Goal: Task Accomplishment & Management: Manage account settings

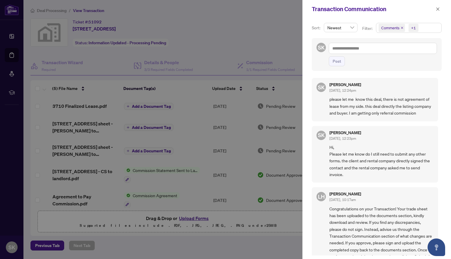
click at [13, 54] on div at bounding box center [225, 129] width 451 height 259
click at [11, 55] on div at bounding box center [225, 129] width 451 height 259
click at [437, 9] on icon "close" at bounding box center [438, 9] width 4 height 4
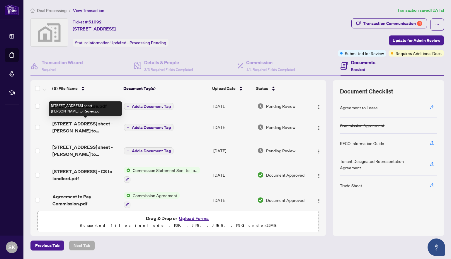
click at [78, 125] on span "[STREET_ADDRESS] sheet - [PERSON_NAME] to Review.pdf" at bounding box center [85, 127] width 67 height 14
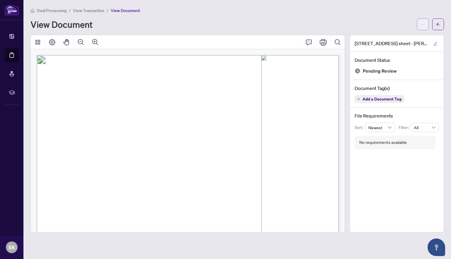
click at [423, 25] on icon "ellipsis" at bounding box center [423, 24] width 4 height 4
click at [73, 111] on span "Contacts:" at bounding box center [62, 111] width 21 height 9
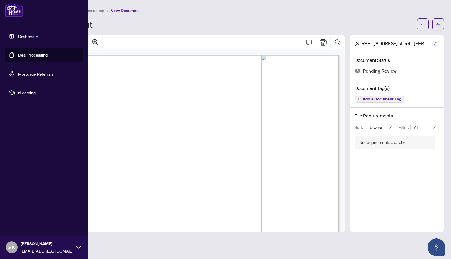
click at [18, 56] on link "Deal Processing" at bounding box center [33, 54] width 30 height 5
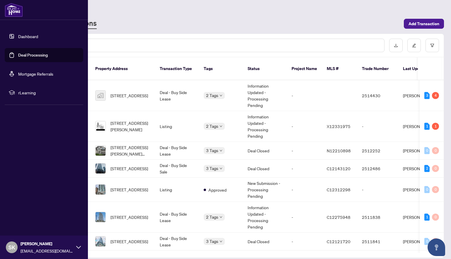
click at [38, 55] on link "Deal Processing" at bounding box center [33, 54] width 30 height 5
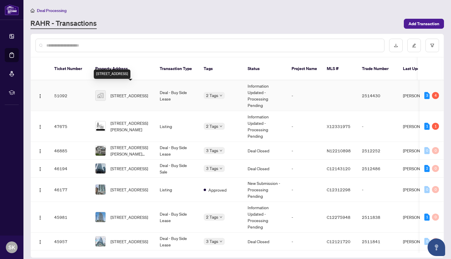
click at [132, 92] on span "[STREET_ADDRESS]" at bounding box center [130, 95] width 38 height 6
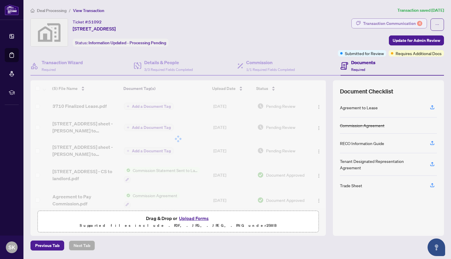
click at [396, 23] on div "Transaction Communication 4" at bounding box center [392, 23] width 59 height 9
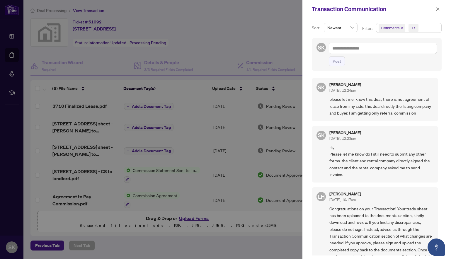
click at [396, 23] on div "Transaction Communication Sort: Newest Filter: Comments +1 SK Post SK [PERSON_N…" at bounding box center [225, 129] width 451 height 259
click at [381, 24] on span "Comments" at bounding box center [392, 28] width 26 height 8
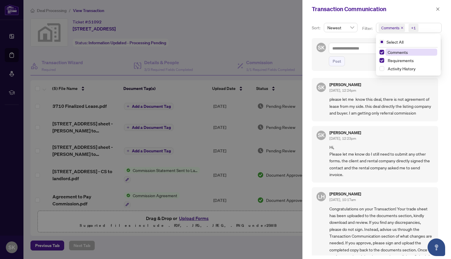
click at [392, 116] on span "please let me know this deal, there is not agreement of lease from my side. thi…" at bounding box center [382, 106] width 104 height 21
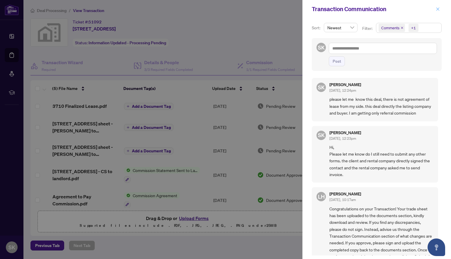
click at [439, 9] on icon "close" at bounding box center [438, 9] width 4 height 4
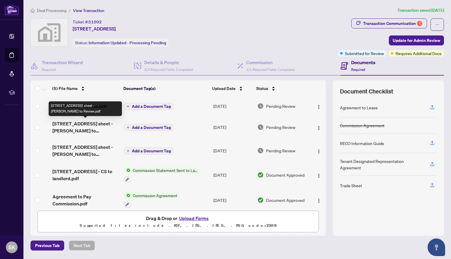
click at [89, 104] on div "[STREET_ADDRESS] sheet - [PERSON_NAME] to Review.pdf" at bounding box center [85, 108] width 73 height 15
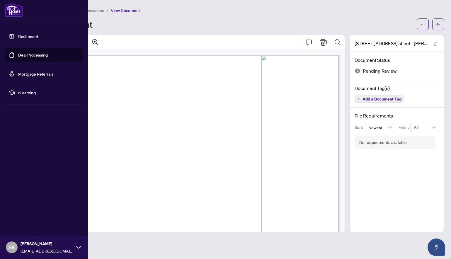
click at [18, 54] on link "Deal Processing" at bounding box center [33, 54] width 30 height 5
